Goal: Task Accomplishment & Management: Complete application form

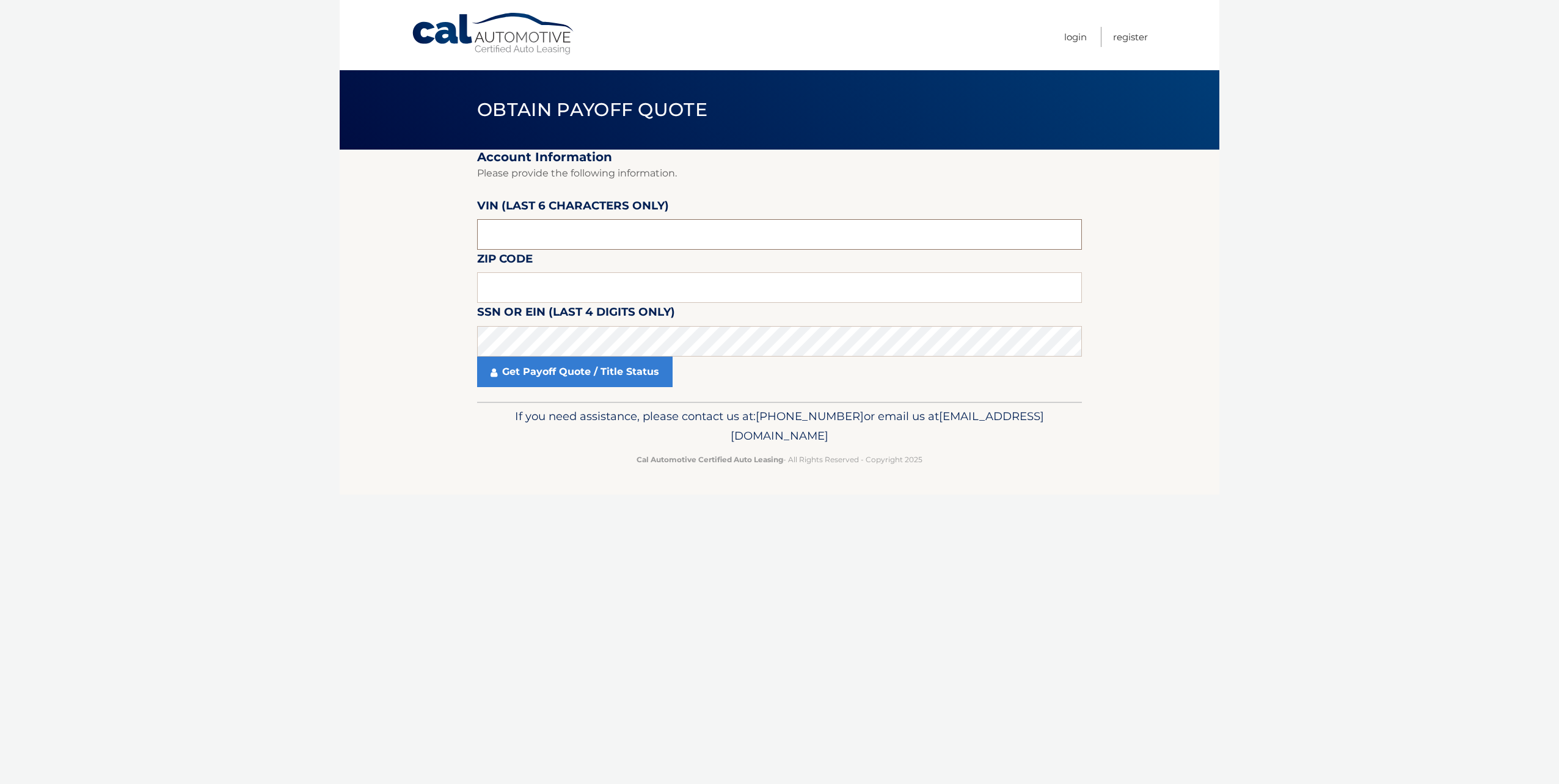
click at [535, 234] on input "text" at bounding box center [780, 234] width 605 height 30
type input "053320"
click at [536, 290] on input "text" at bounding box center [780, 287] width 605 height 30
type input "07033"
click at [541, 371] on link "Get Payoff Quote / Title Status" at bounding box center [575, 371] width 195 height 30
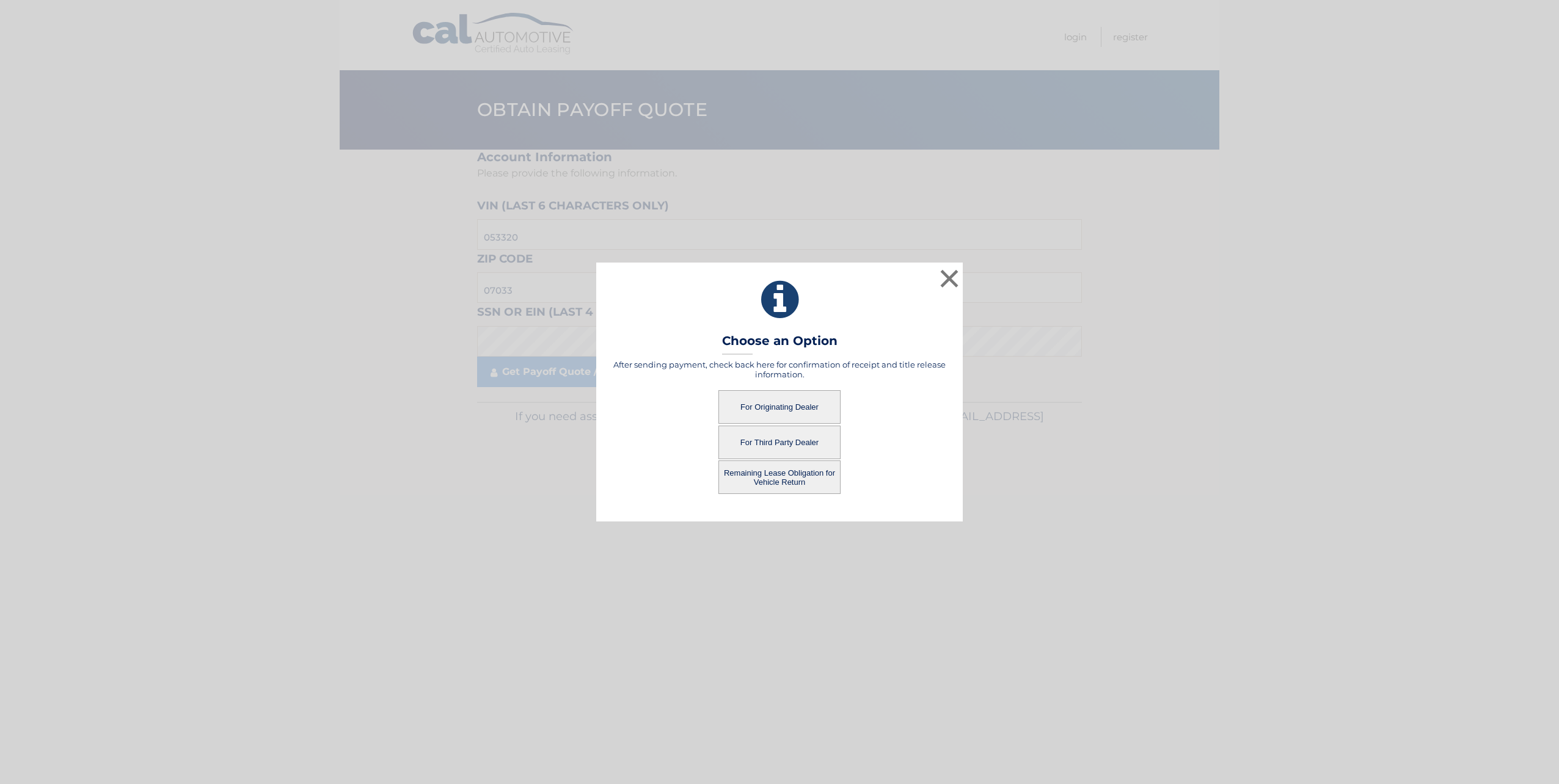
click at [764, 402] on button "For Originating Dealer" at bounding box center [780, 406] width 123 height 33
click at [757, 402] on button "For Originating Dealer" at bounding box center [780, 406] width 123 height 33
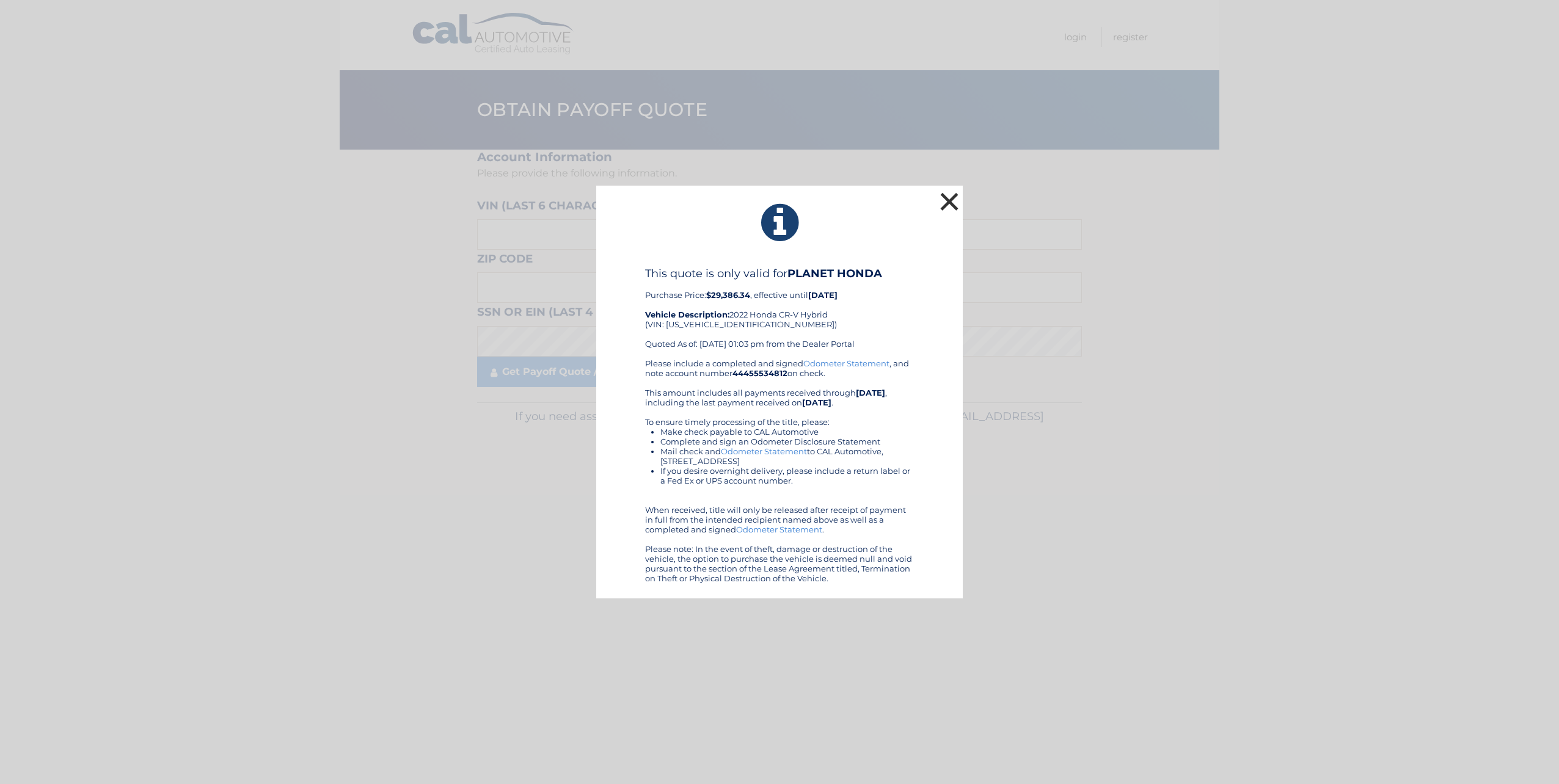
click at [952, 202] on button "×" at bounding box center [949, 202] width 25 height 25
